Goal: Task Accomplishment & Management: Manage account settings

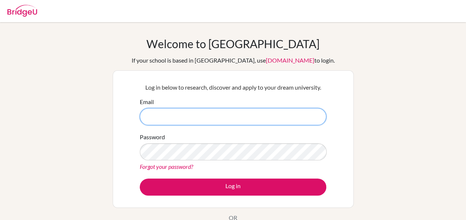
click at [192, 120] on input "Email" at bounding box center [233, 116] width 186 height 17
type input "[EMAIL_ADDRESS][DOMAIN_NAME]"
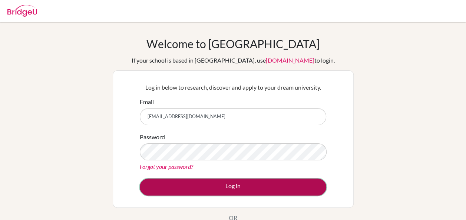
click at [259, 184] on button "Log in" at bounding box center [233, 187] width 186 height 17
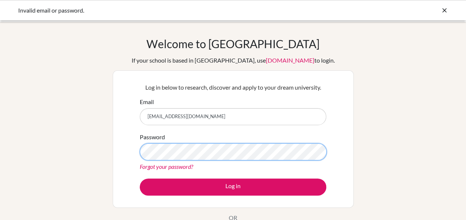
click at [140, 179] on button "Log in" at bounding box center [233, 187] width 186 height 17
